Goal: Information Seeking & Learning: Check status

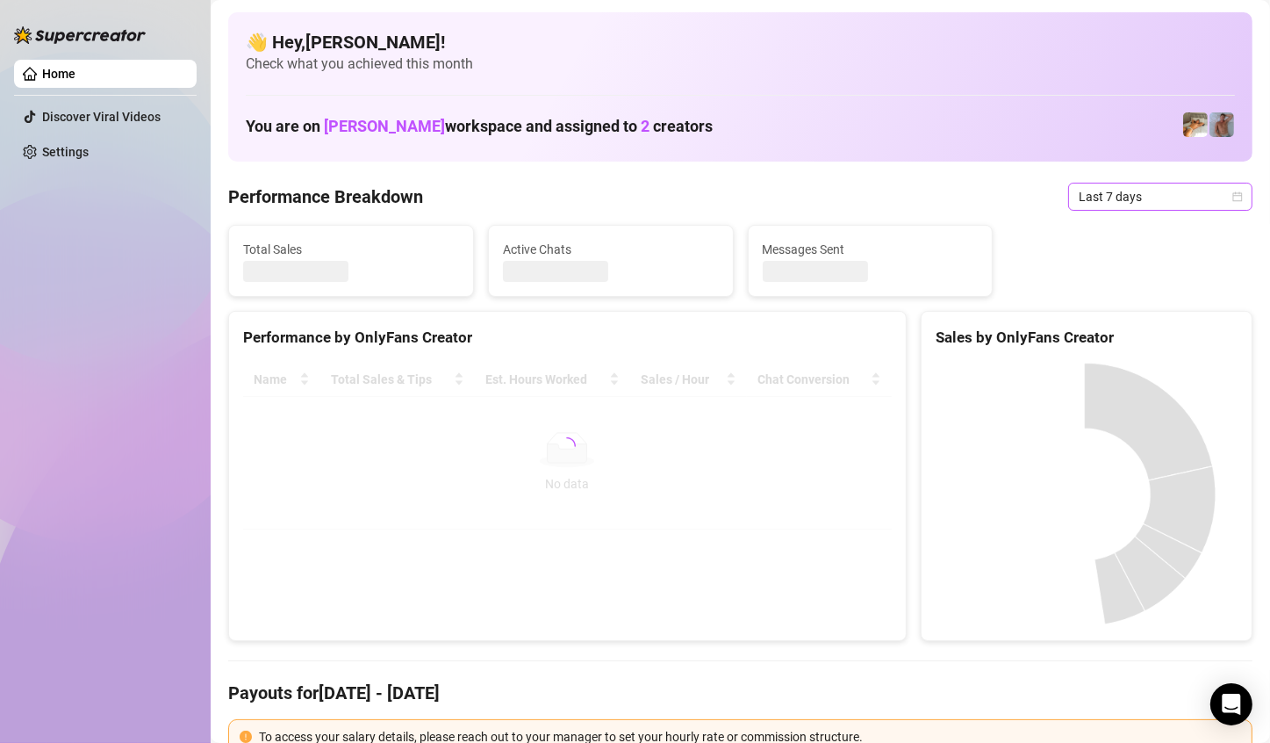
click at [1194, 203] on span "Last 7 days" at bounding box center [1160, 196] width 163 height 26
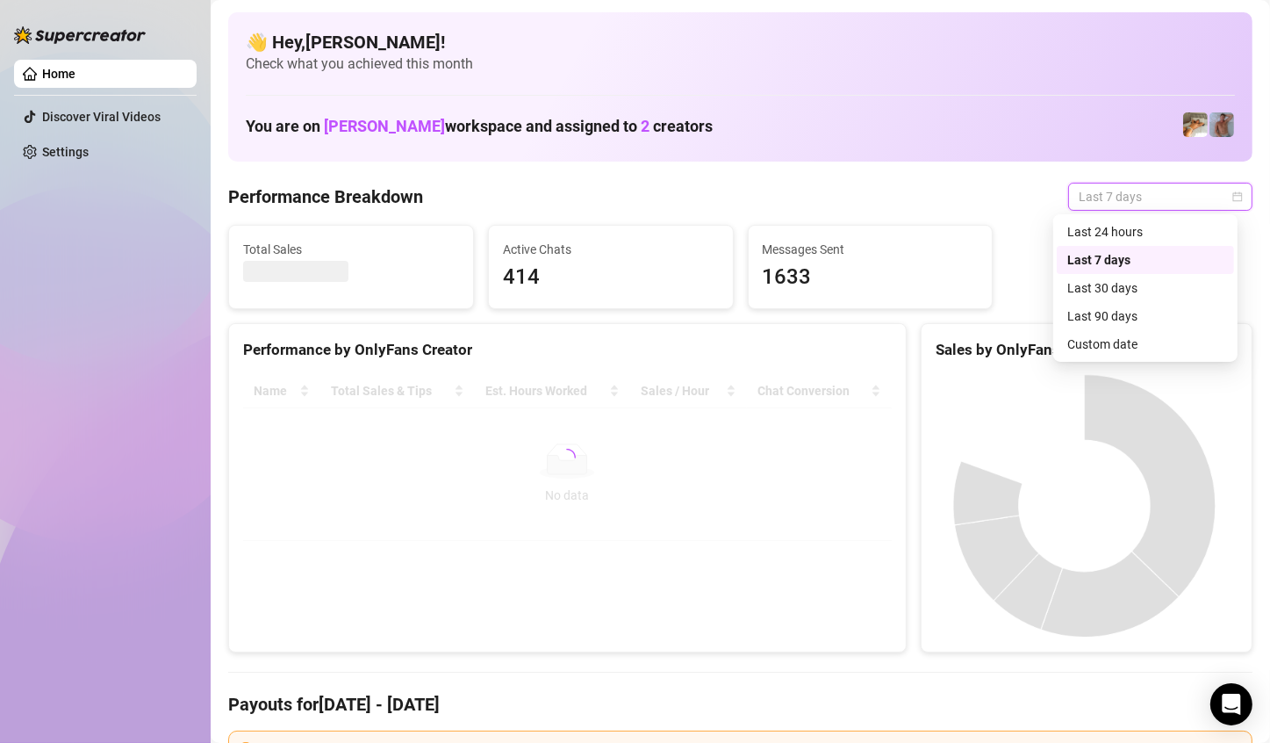
click at [1111, 340] on div "Custom date" at bounding box center [1146, 343] width 156 height 19
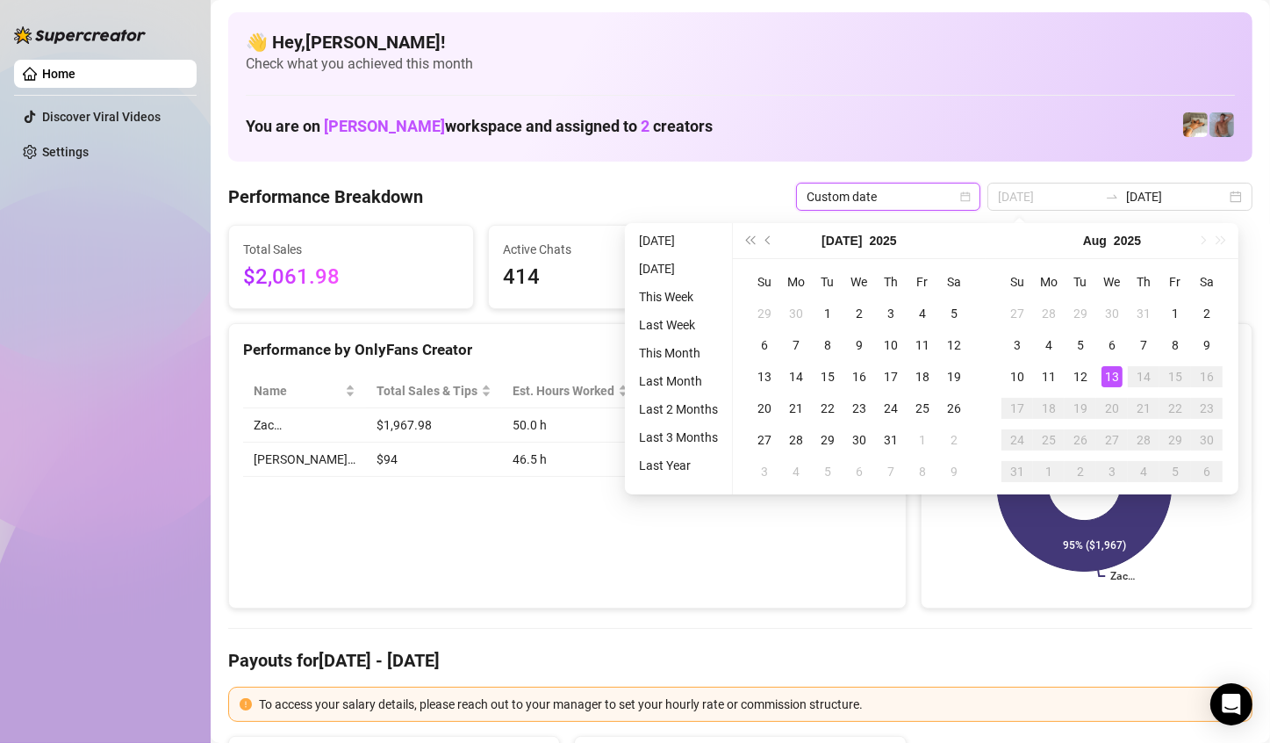
click at [1116, 364] on td "13" at bounding box center [1112, 377] width 32 height 32
type input "[DATE]"
click at [1116, 363] on td "13" at bounding box center [1112, 377] width 32 height 32
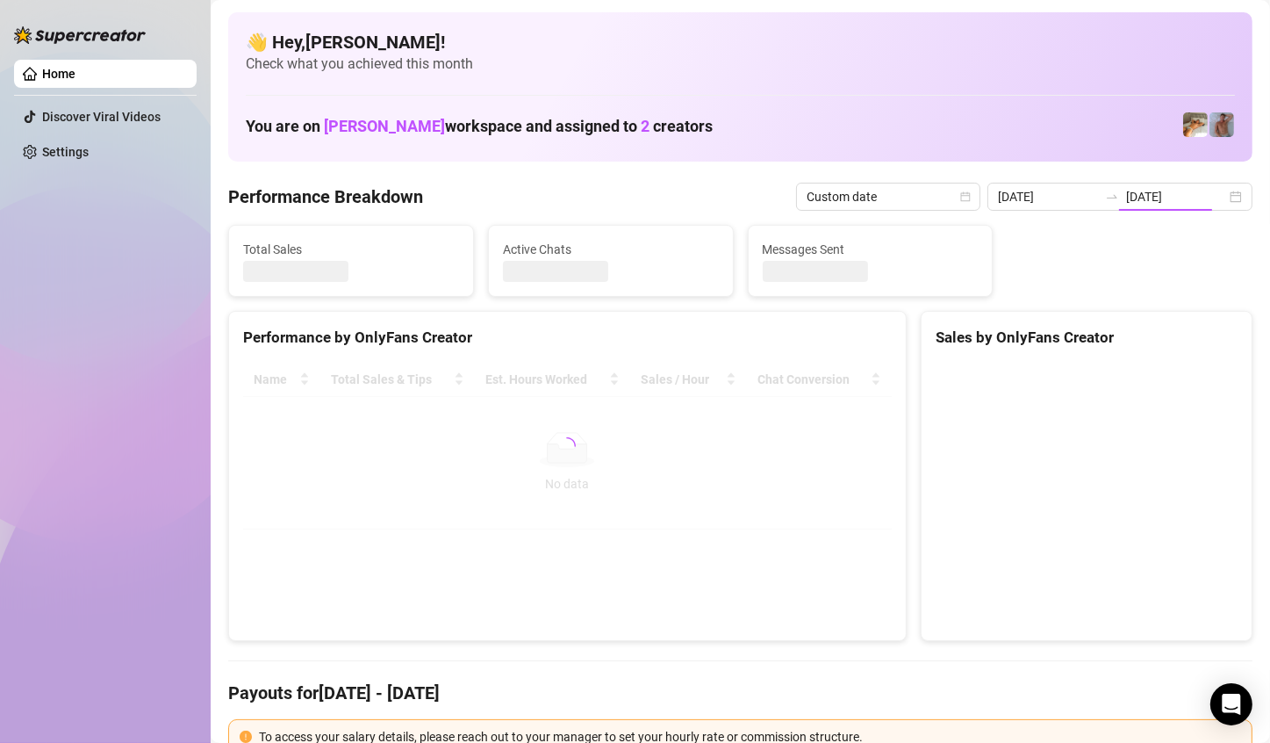
type input "[DATE]"
click at [1115, 368] on canvas at bounding box center [1085, 494] width 298 height 263
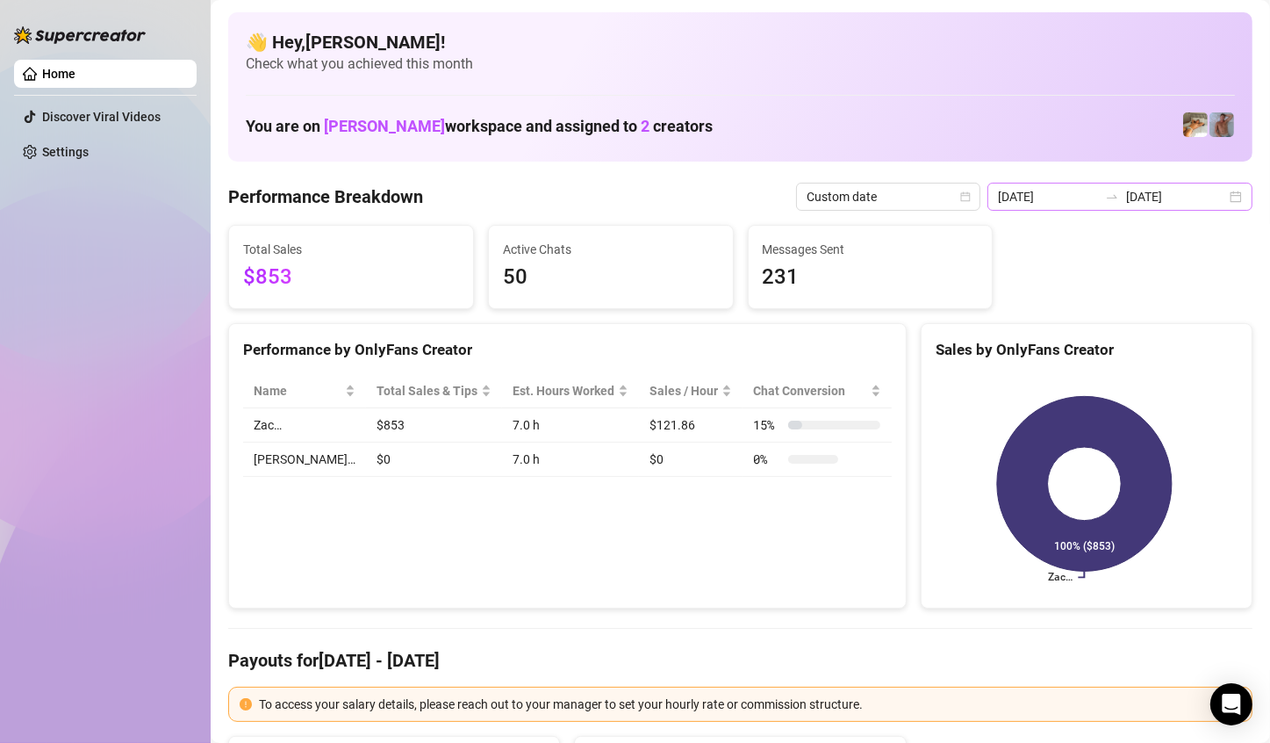
click at [1221, 201] on div "2025-08-13 2025-08-13" at bounding box center [1120, 197] width 265 height 28
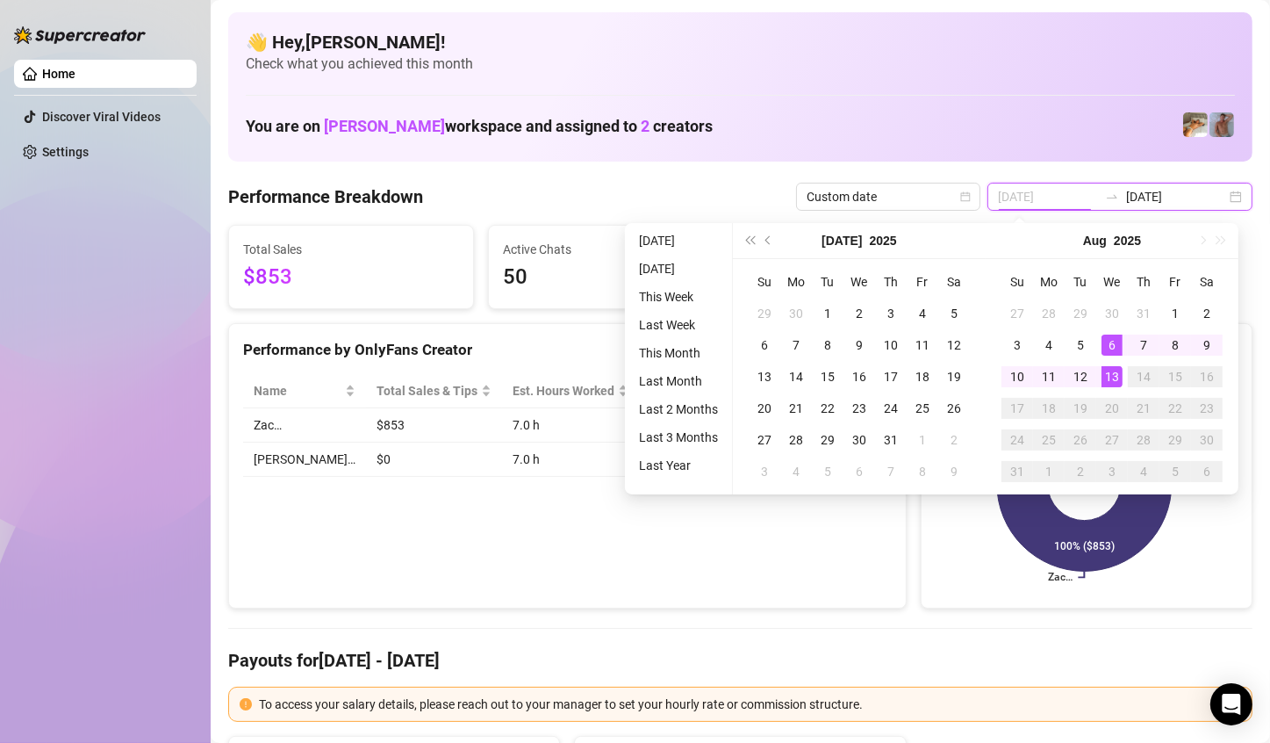
type input "[DATE]"
click at [1111, 371] on div "13" at bounding box center [1112, 376] width 21 height 21
click at [1111, 371] on div "Zac… 100% ($853)" at bounding box center [1087, 484] width 330 height 248
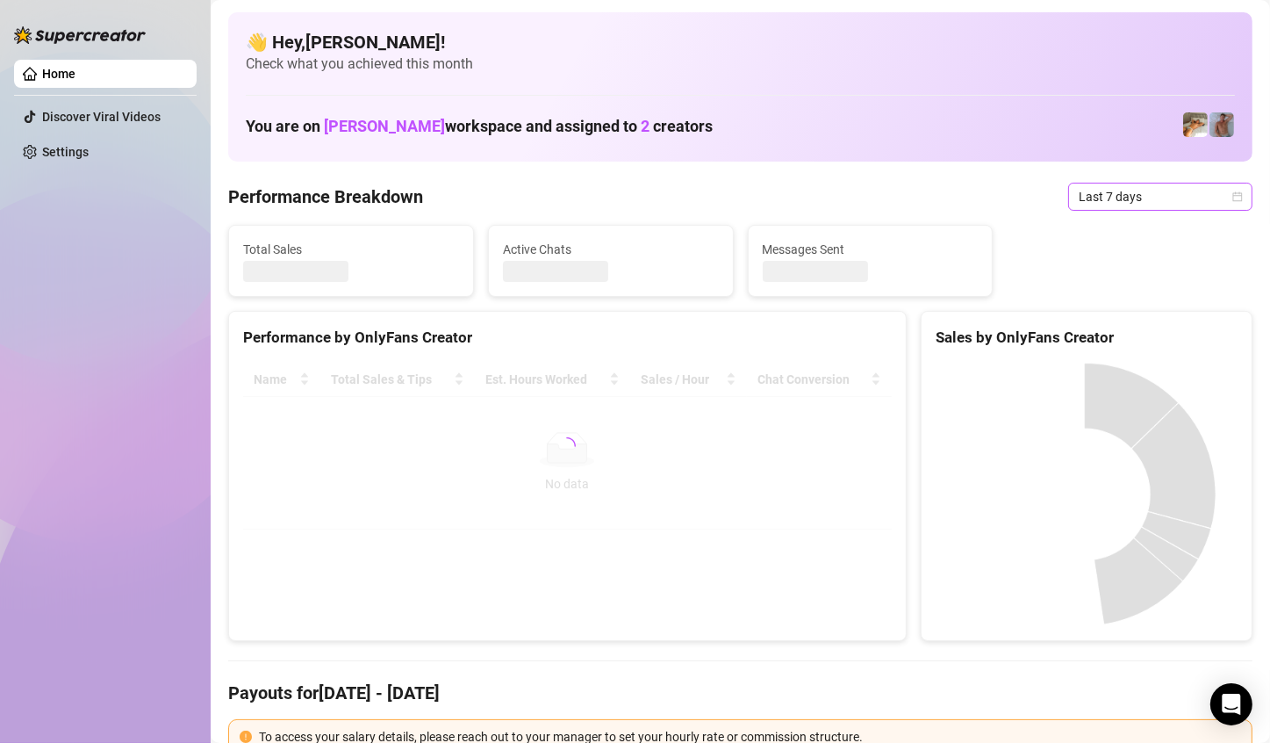
click at [1229, 197] on div "Last 7 days" at bounding box center [1160, 197] width 184 height 28
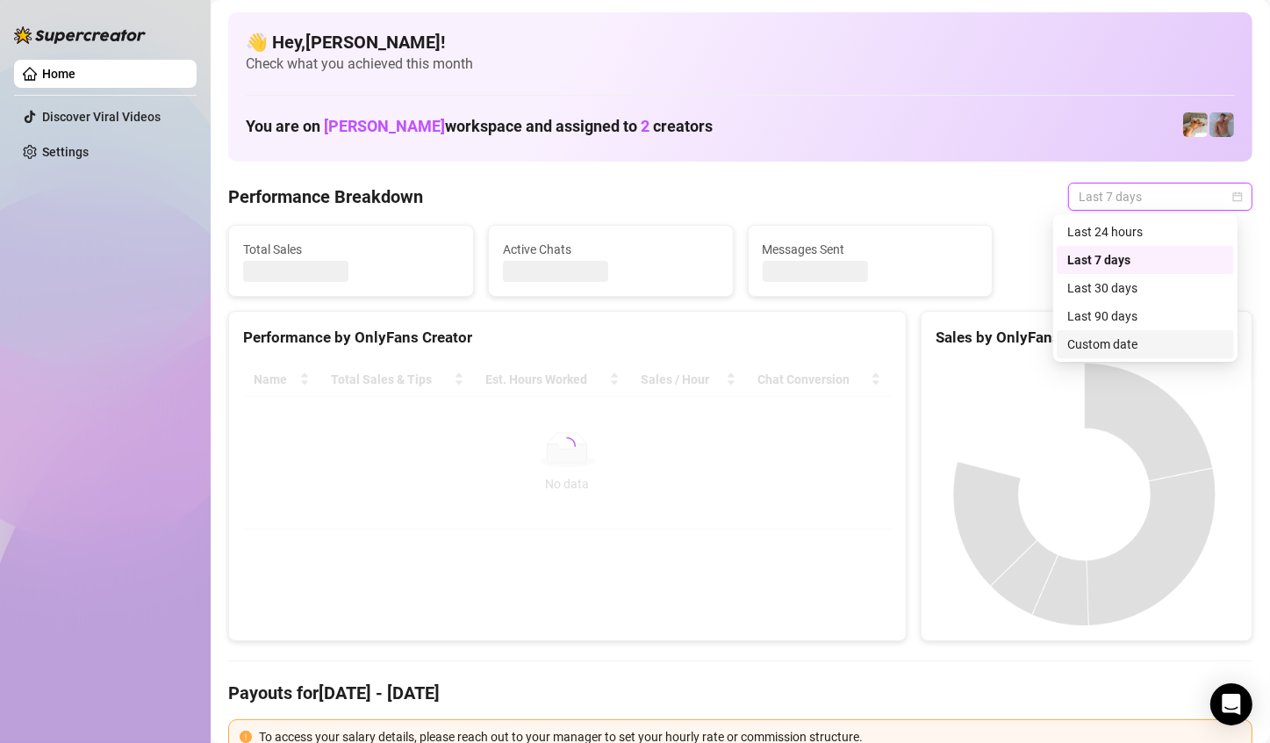
click at [1147, 334] on div "Custom date" at bounding box center [1146, 343] width 156 height 19
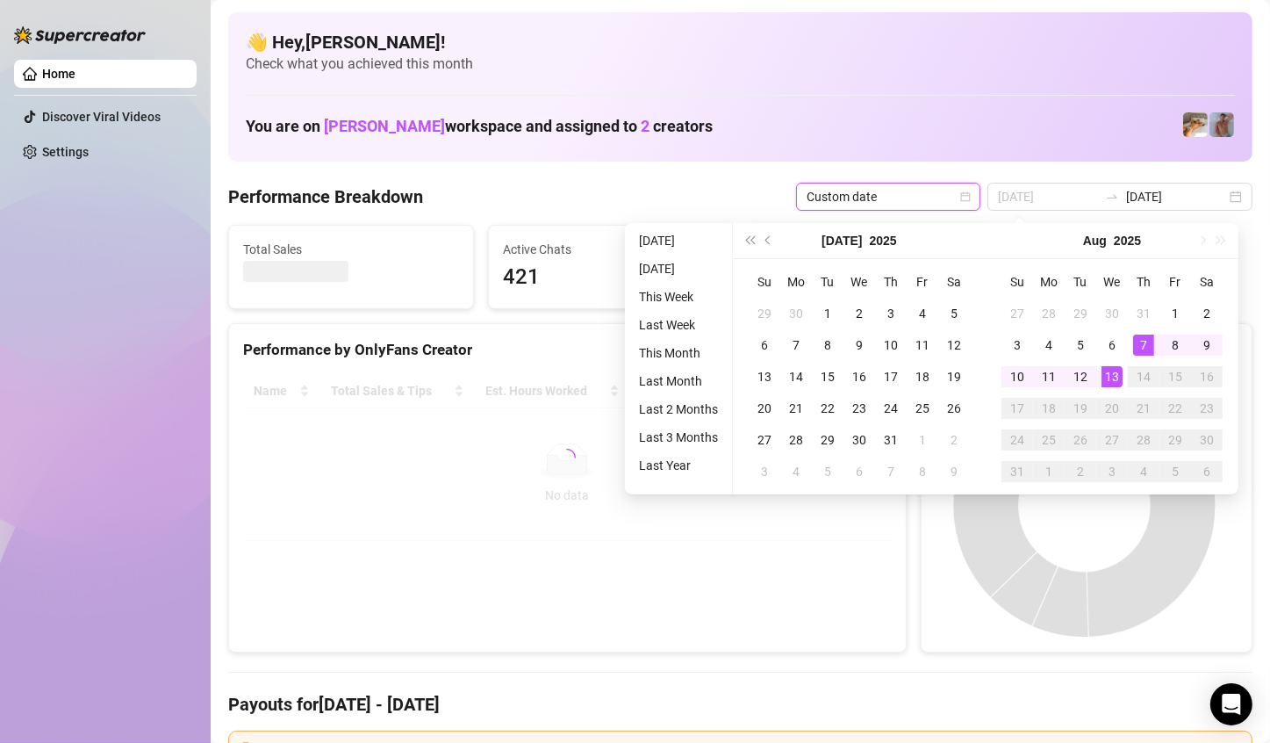
click at [1107, 375] on div "13" at bounding box center [1112, 376] width 21 height 21
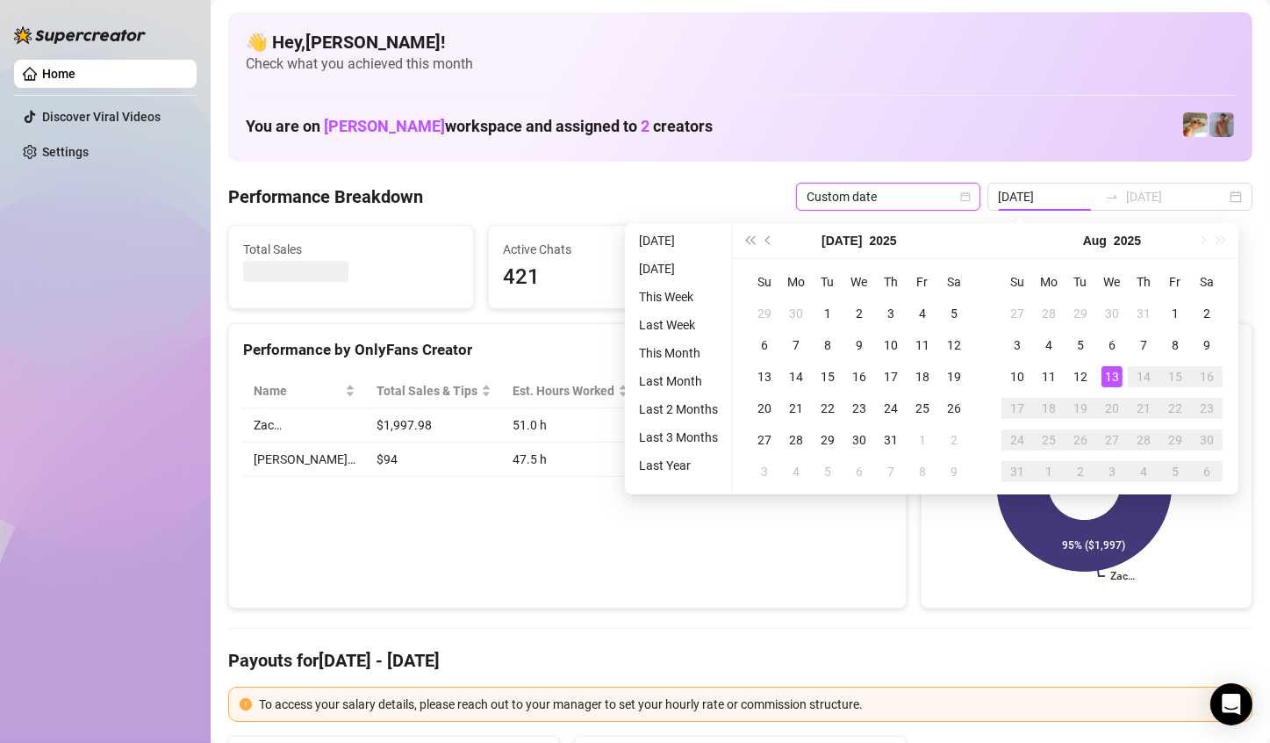
click at [1108, 375] on div "13" at bounding box center [1112, 376] width 21 height 21
click at [1104, 375] on rect at bounding box center [1085, 483] width 298 height 219
type input "[DATE]"
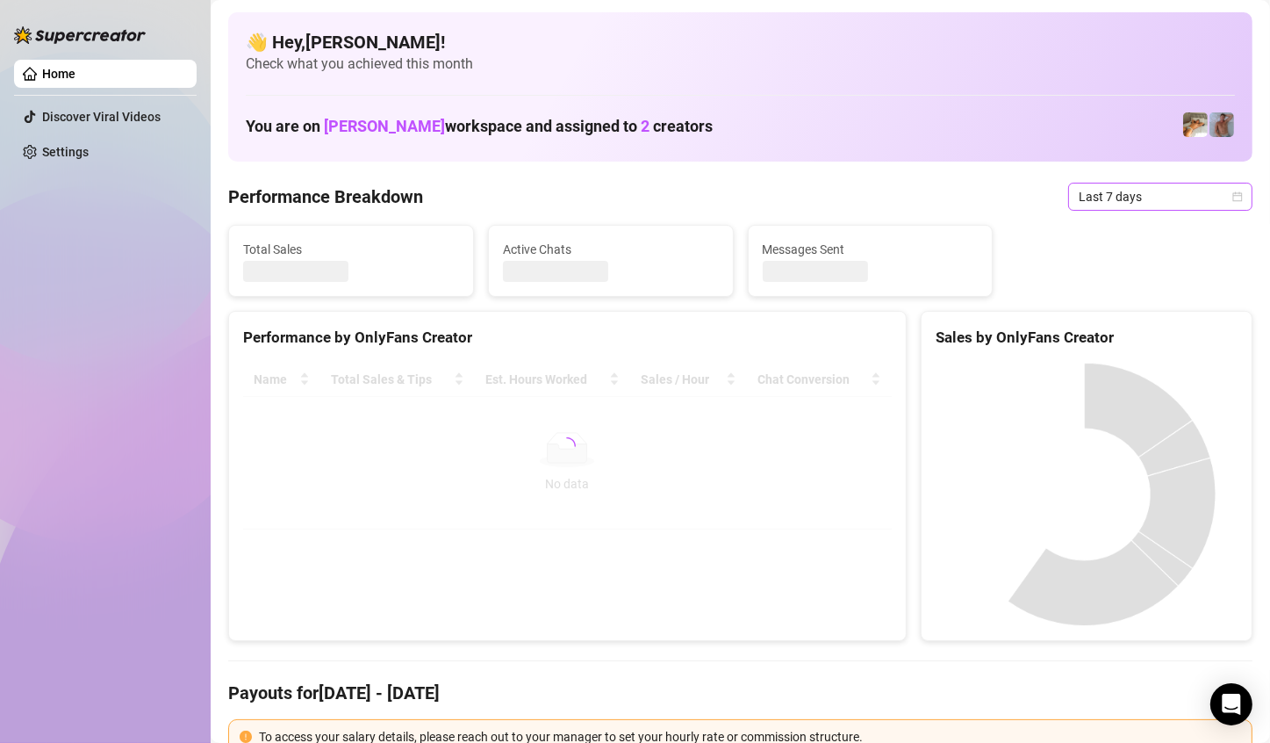
click at [1158, 187] on span "Last 7 days" at bounding box center [1160, 196] width 163 height 26
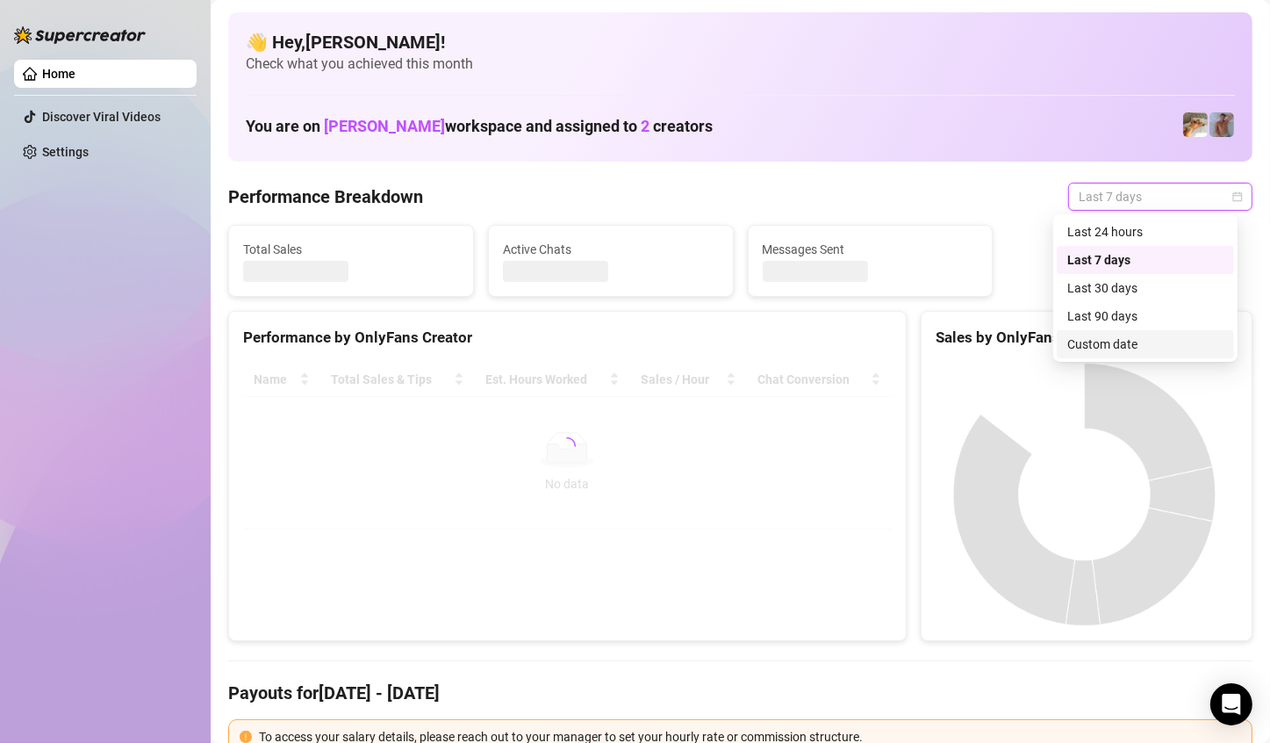
click at [1116, 339] on div "Custom date" at bounding box center [1146, 343] width 156 height 19
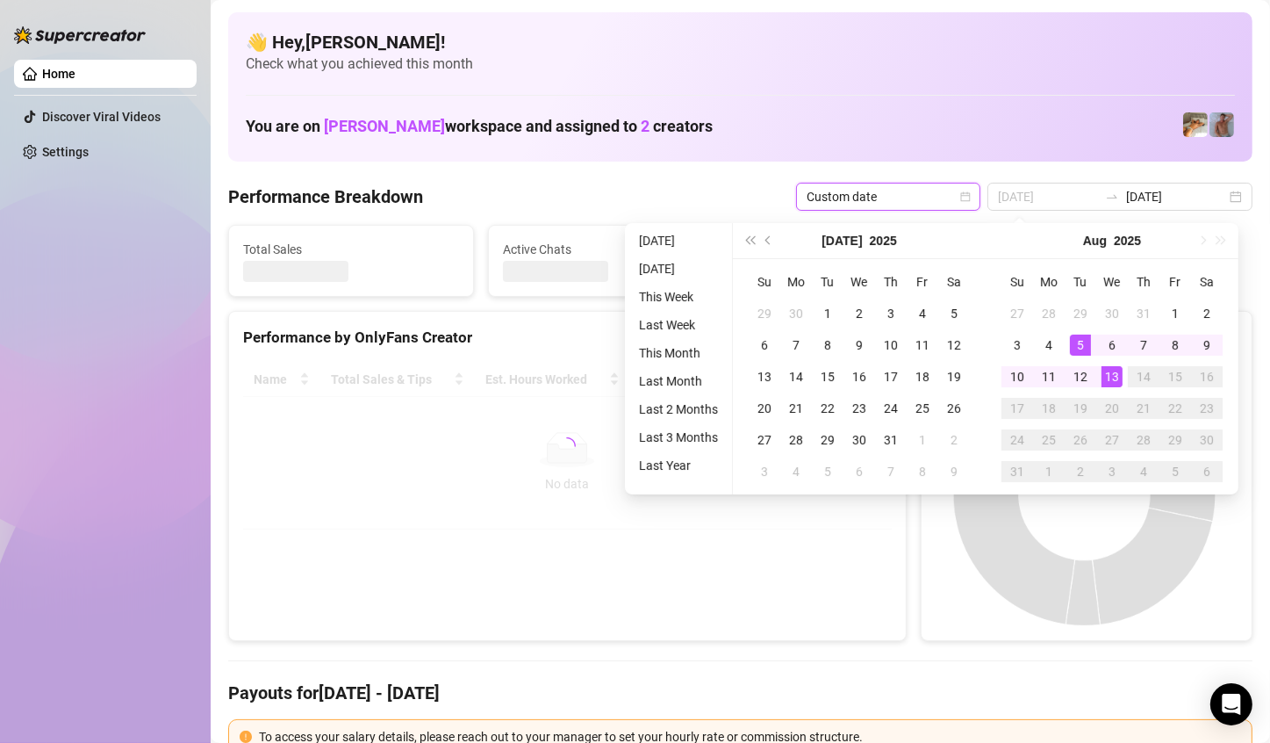
type input "[DATE]"
click at [1118, 384] on div "13" at bounding box center [1112, 376] width 21 height 21
click at [1117, 384] on div "13" at bounding box center [1112, 376] width 21 height 21
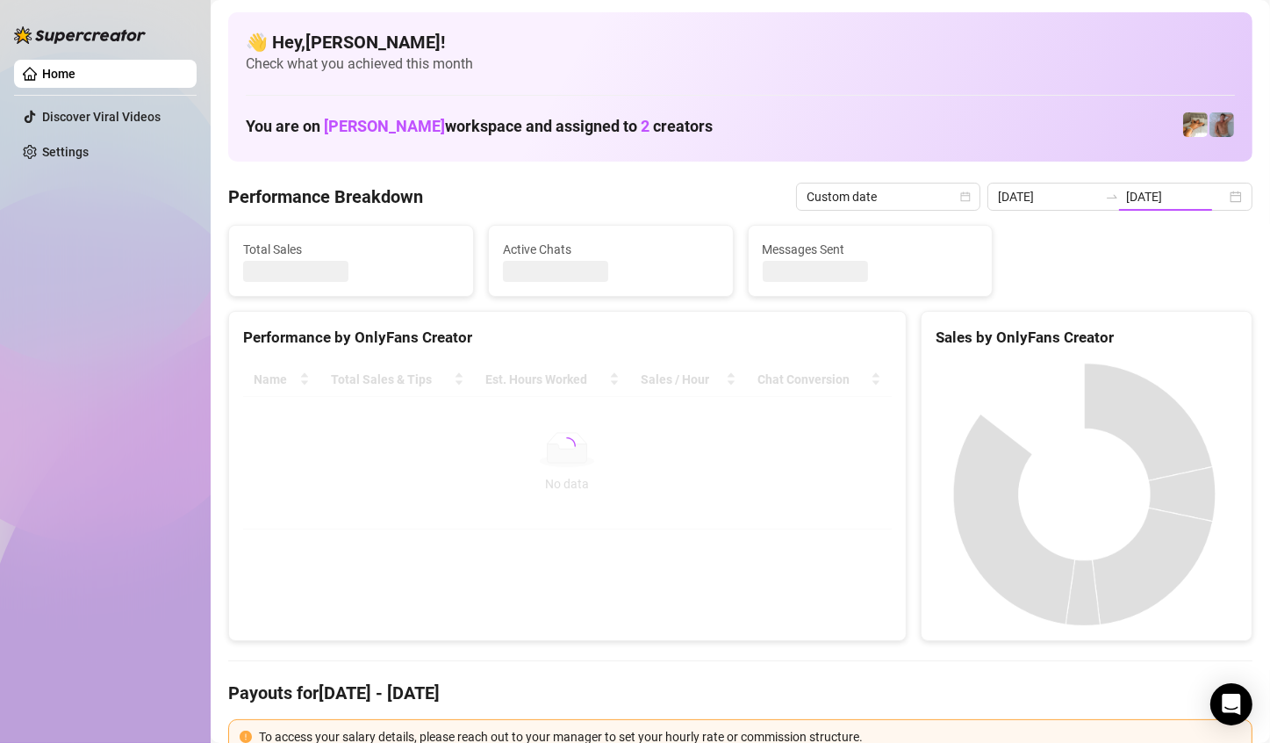
type input "[DATE]"
click at [1117, 383] on canvas at bounding box center [1085, 494] width 298 height 263
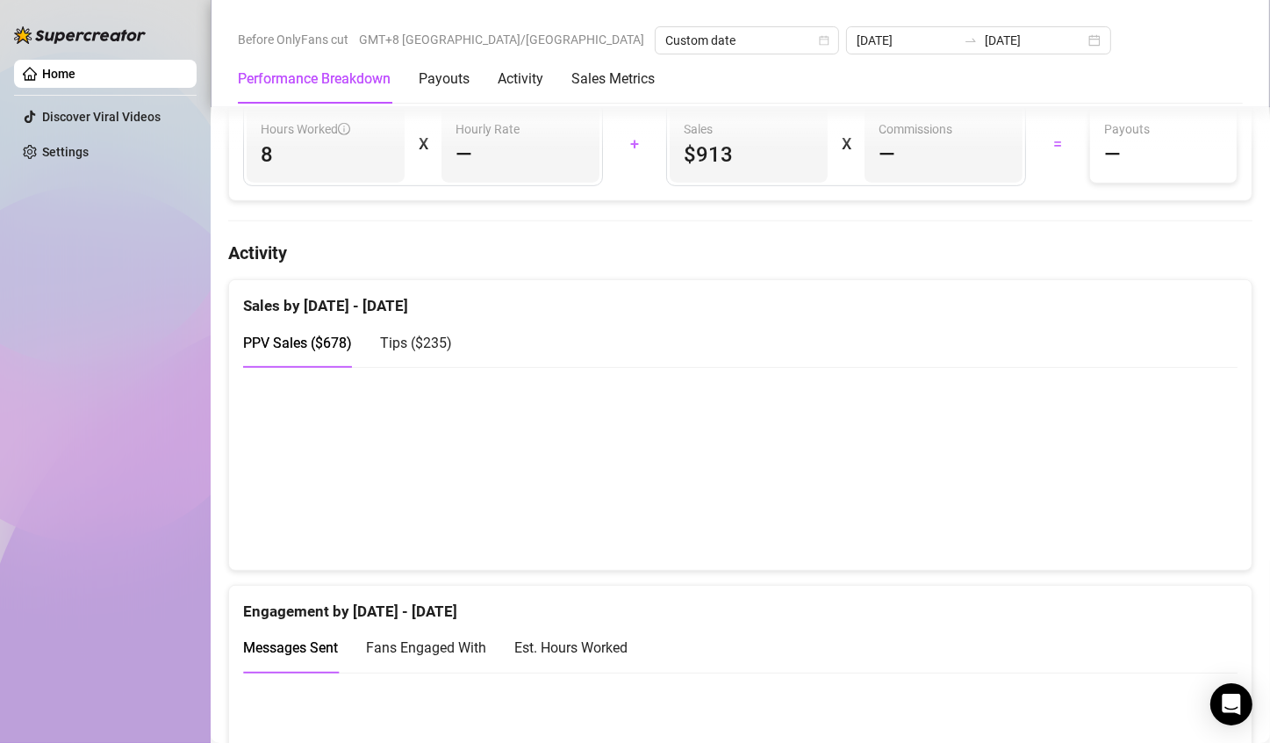
scroll to position [768, 0]
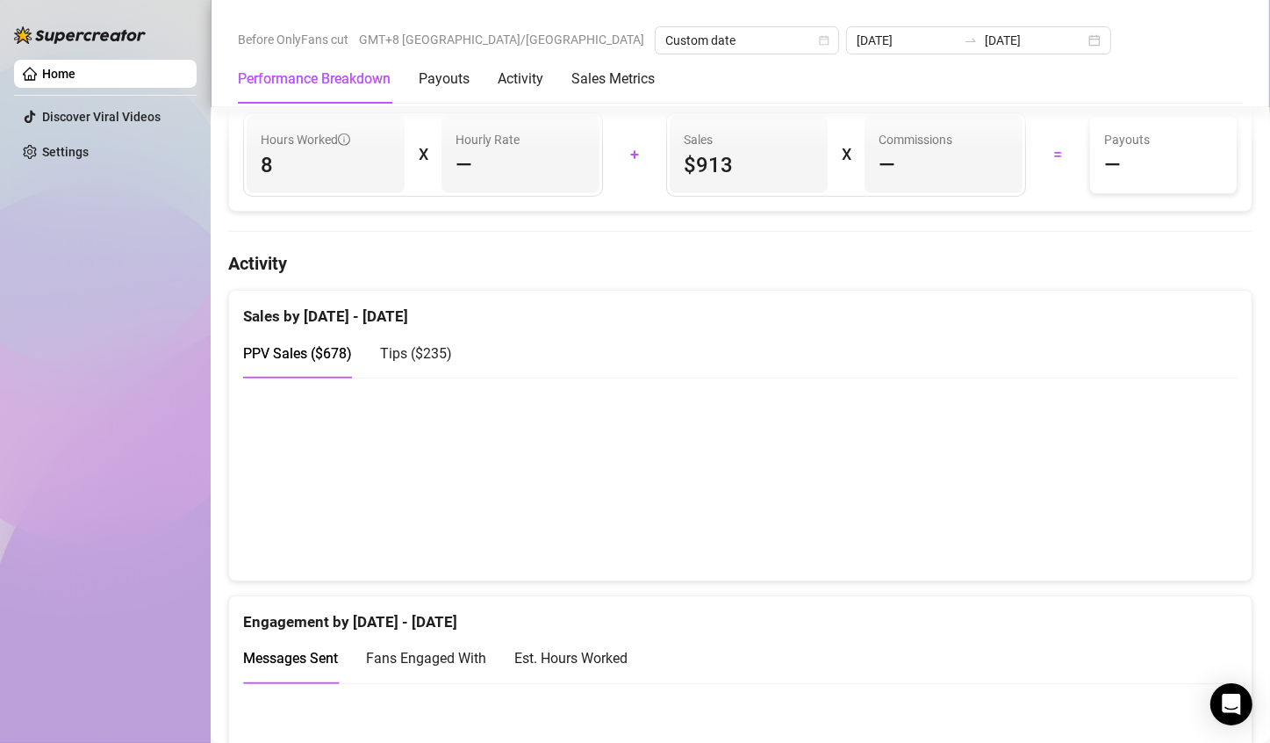
click at [437, 357] on span "Tips ( $235 )" at bounding box center [416, 353] width 72 height 17
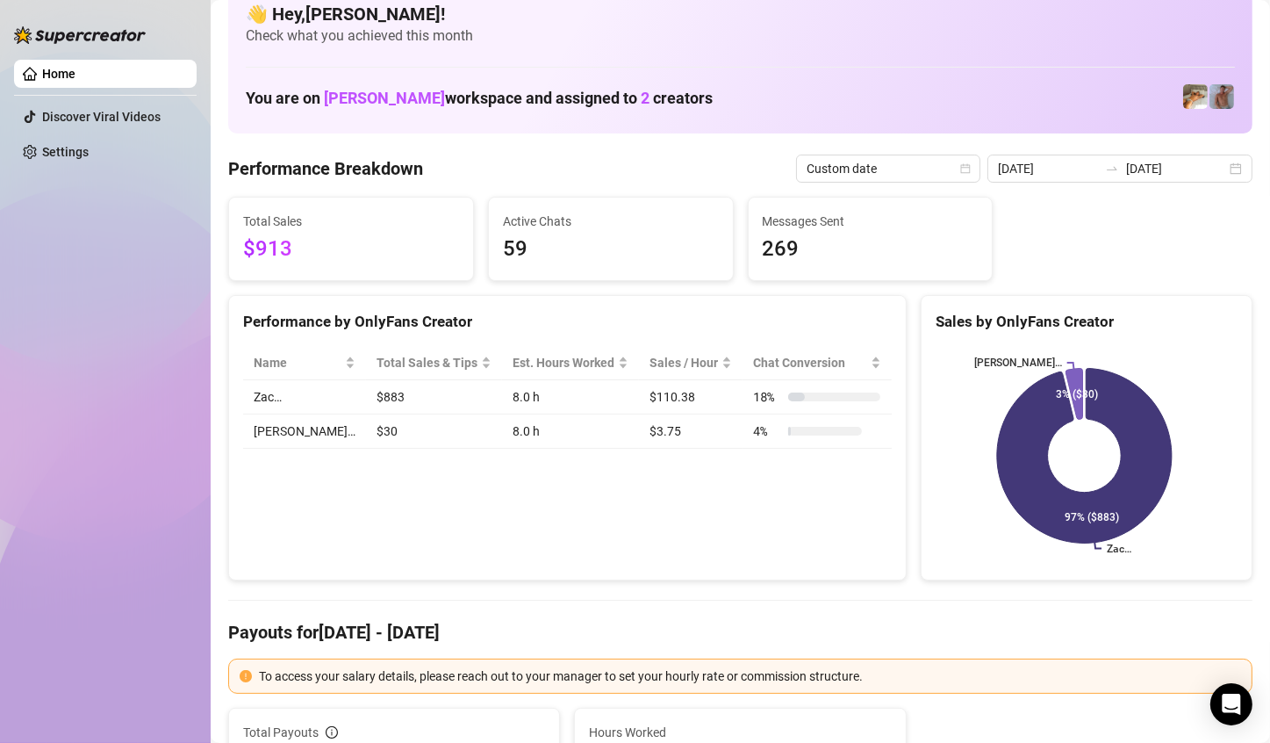
scroll to position [0, 0]
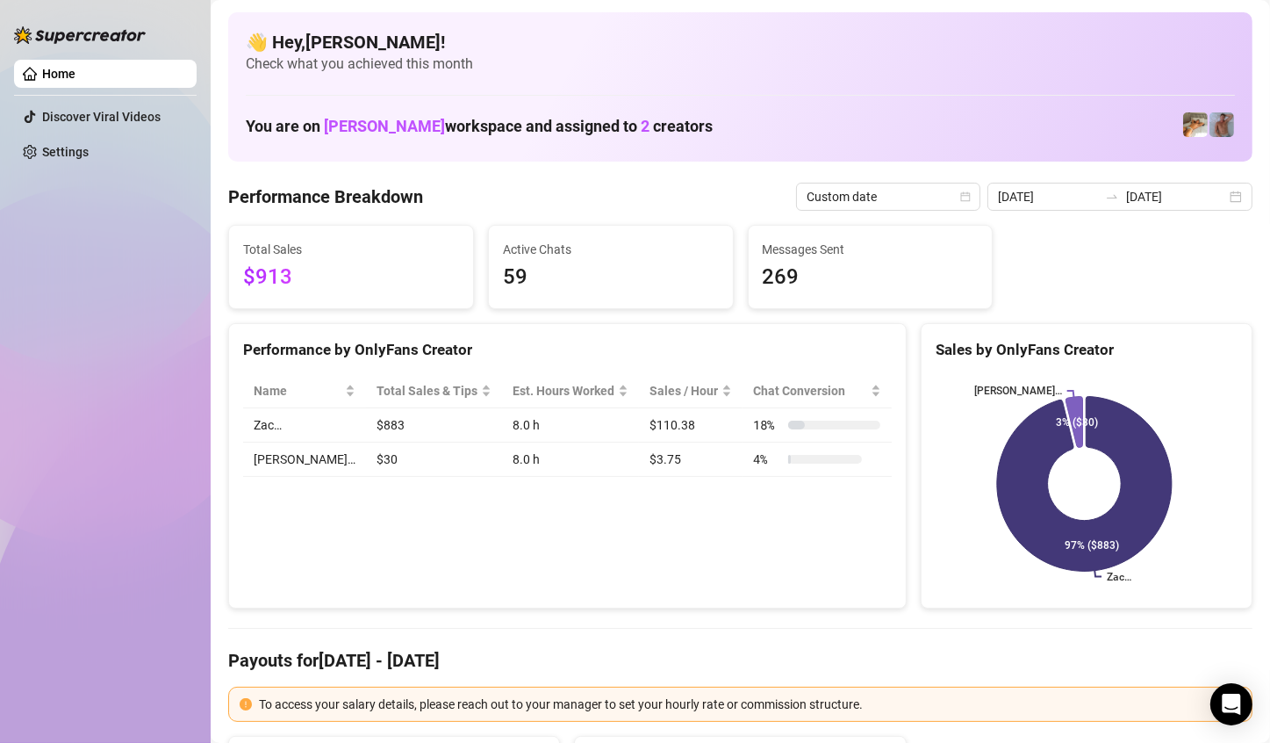
click at [366, 431] on td "$883" at bounding box center [434, 425] width 136 height 34
click at [639, 434] on td "$110.38" at bounding box center [691, 425] width 104 height 34
click at [639, 424] on td "$110.38" at bounding box center [691, 425] width 104 height 34
drag, startPoint x: 657, startPoint y: 424, endPoint x: 680, endPoint y: 419, distance: 24.3
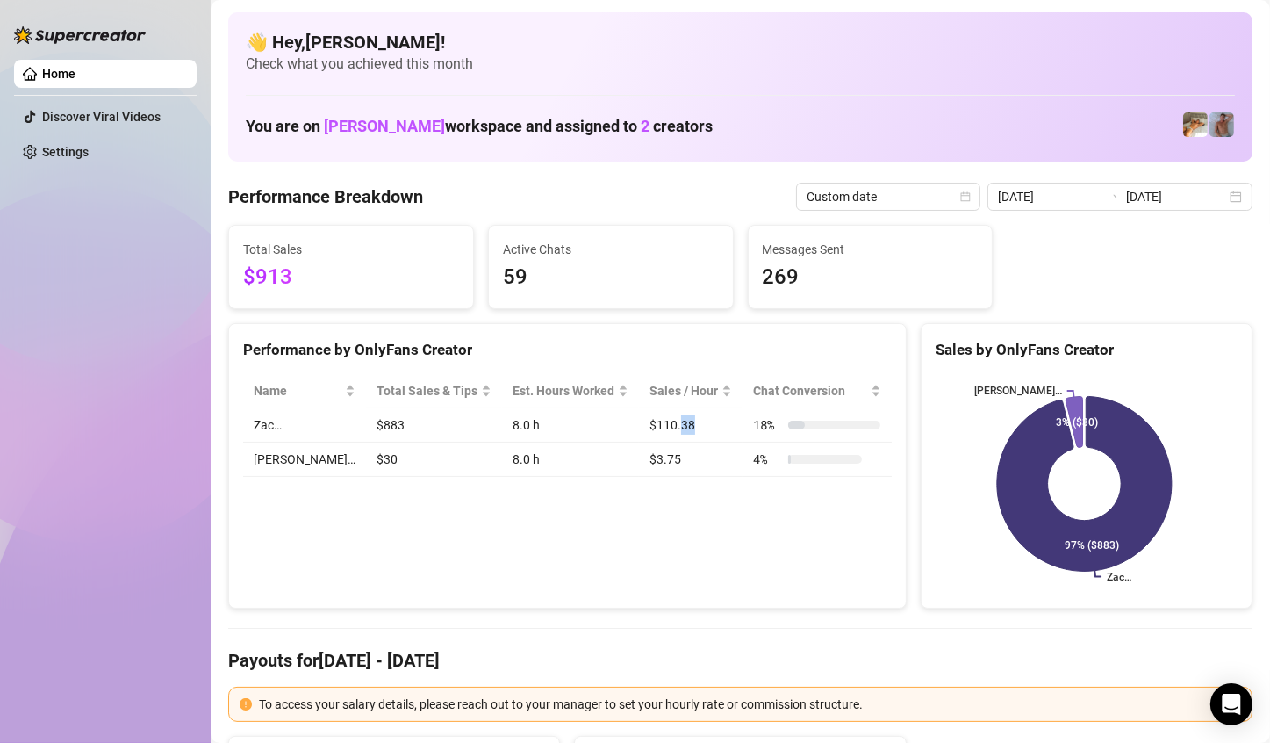
click at [666, 424] on td "$110.38" at bounding box center [691, 425] width 104 height 34
click at [743, 421] on td "18 %" at bounding box center [817, 425] width 148 height 34
click at [894, 399] on div "Name Total Sales & Tips Est. Hours Worked Sales / Hour Chat Conversion Zac… $88…" at bounding box center [567, 425] width 677 height 131
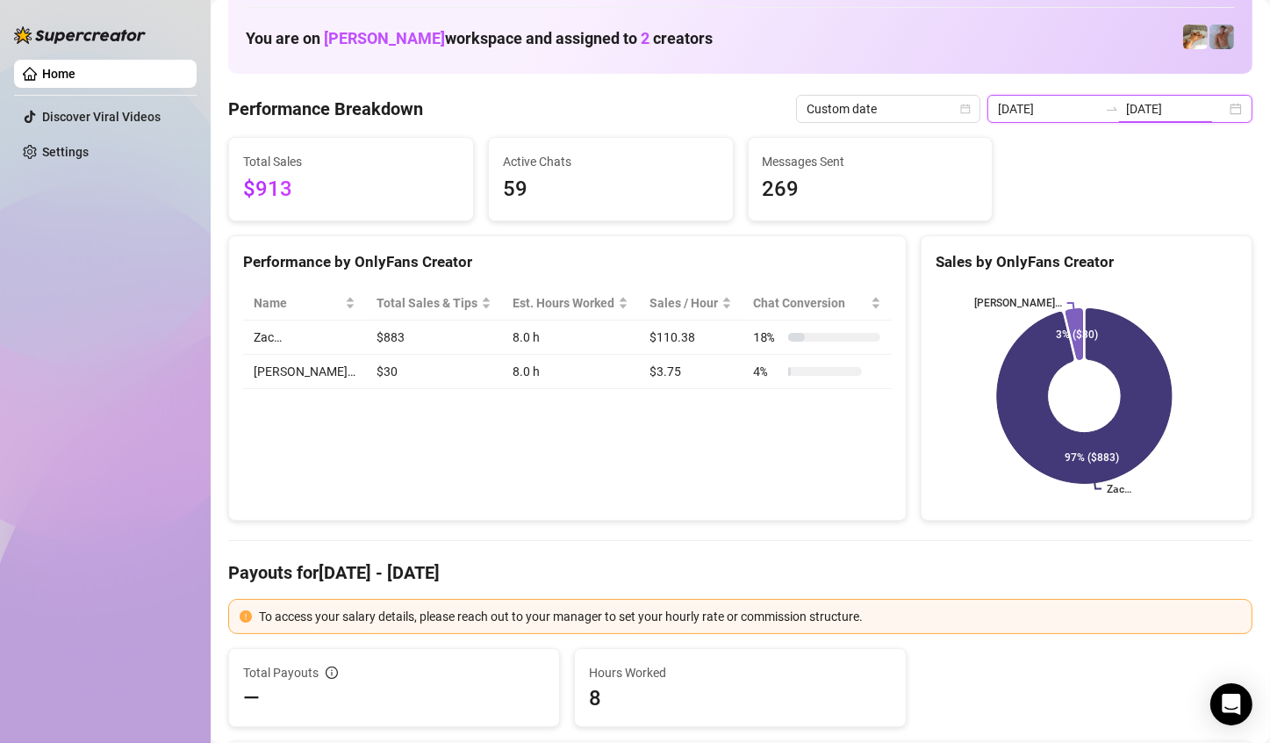
click at [1200, 106] on input "[DATE]" at bounding box center [1176, 108] width 100 height 19
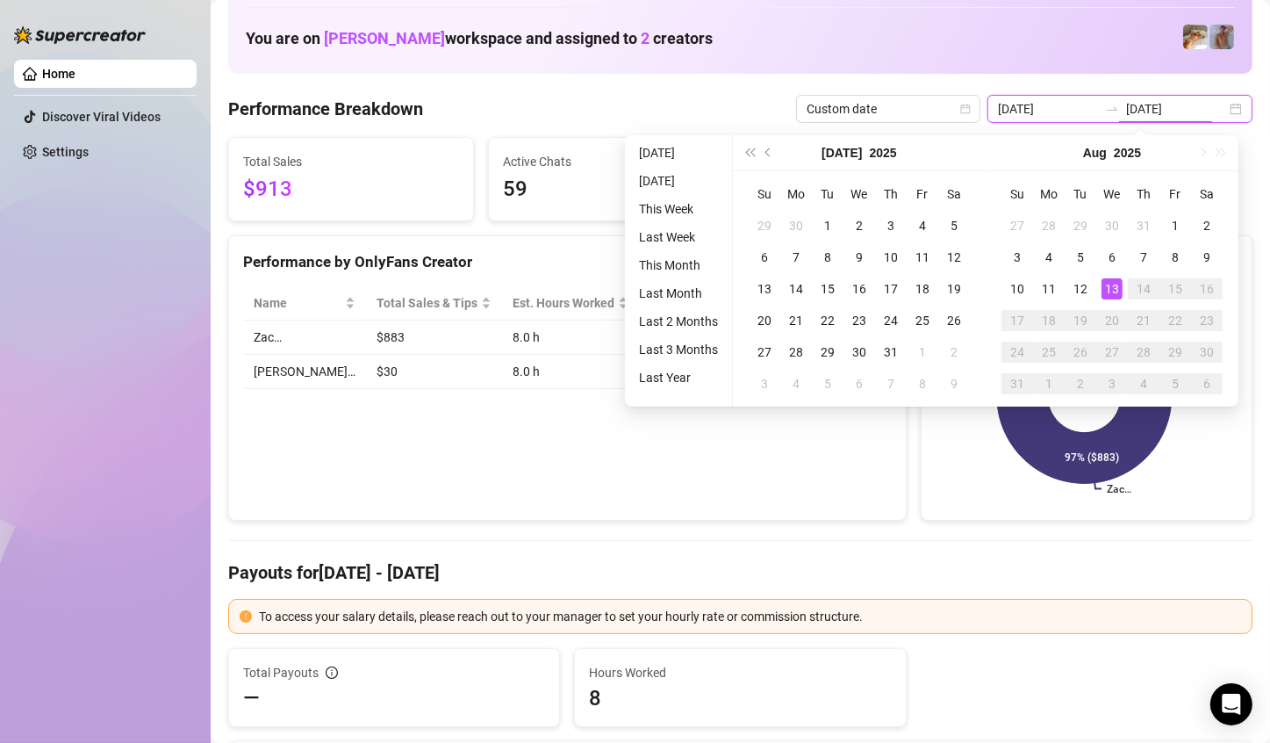
click at [1200, 106] on input "[DATE]" at bounding box center [1176, 108] width 100 height 19
type input "[DATE]"
click at [1211, 435] on rect at bounding box center [1085, 395] width 298 height 219
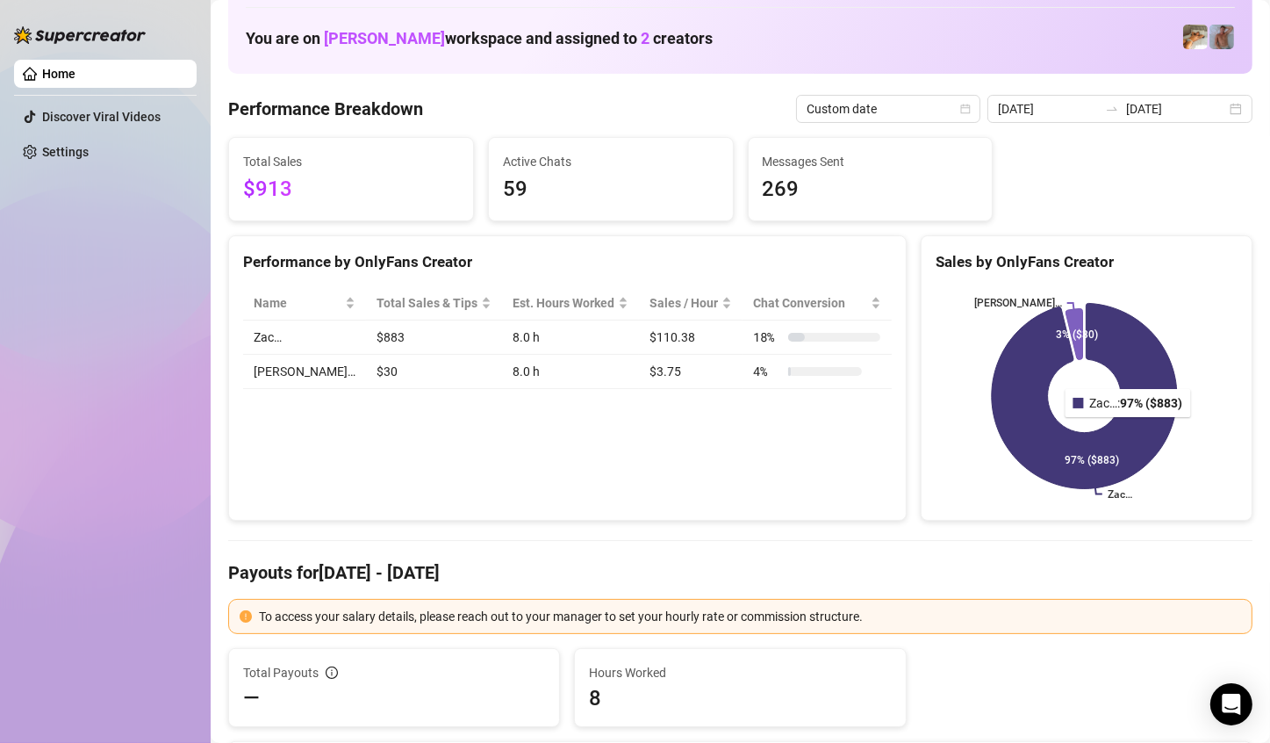
drag, startPoint x: 1112, startPoint y: 429, endPoint x: 1213, endPoint y: 353, distance: 126.6
click at [1213, 354] on icon "Zac… Joey… 97% ($883) 3% ($30)" at bounding box center [1085, 395] width 298 height 219
